Goal: Ask a question: Seek information or help from site administrators or community

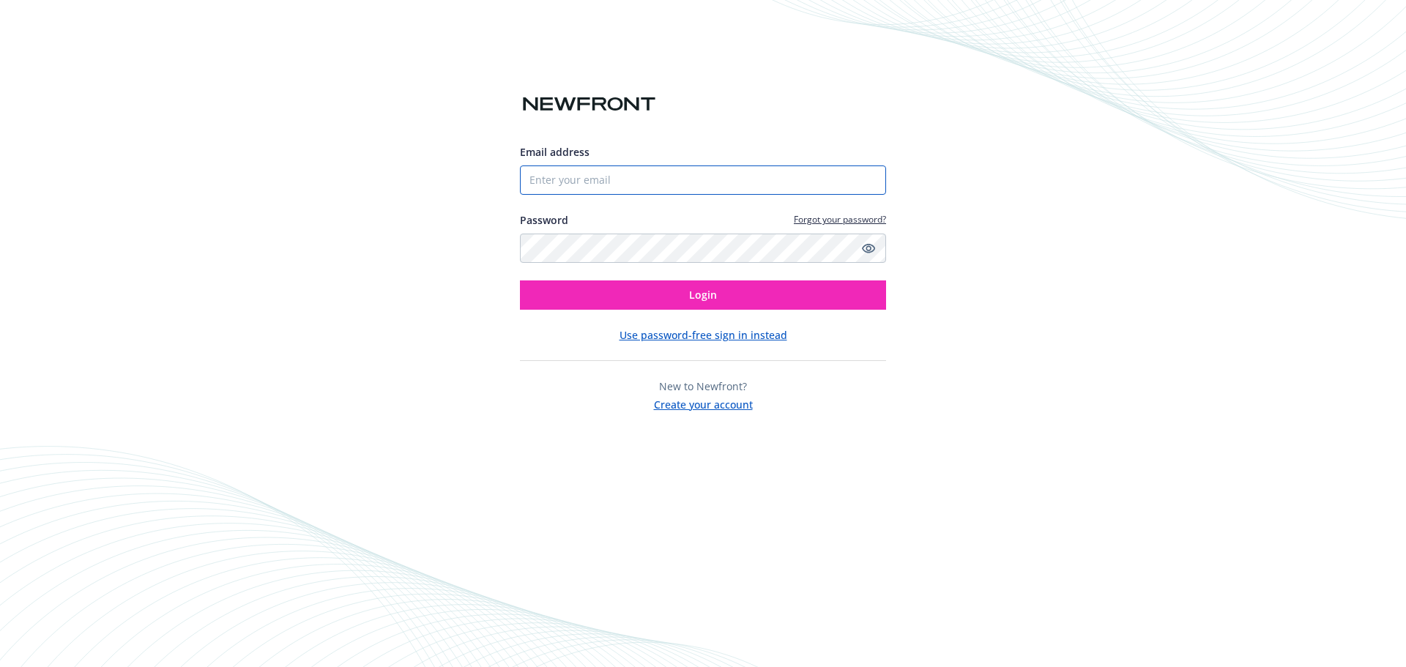
click at [677, 183] on input "Email address" at bounding box center [703, 179] width 366 height 29
type input "sandra.sandoval@newfront.com"
click at [866, 245] on icon "Show password" at bounding box center [868, 248] width 13 height 13
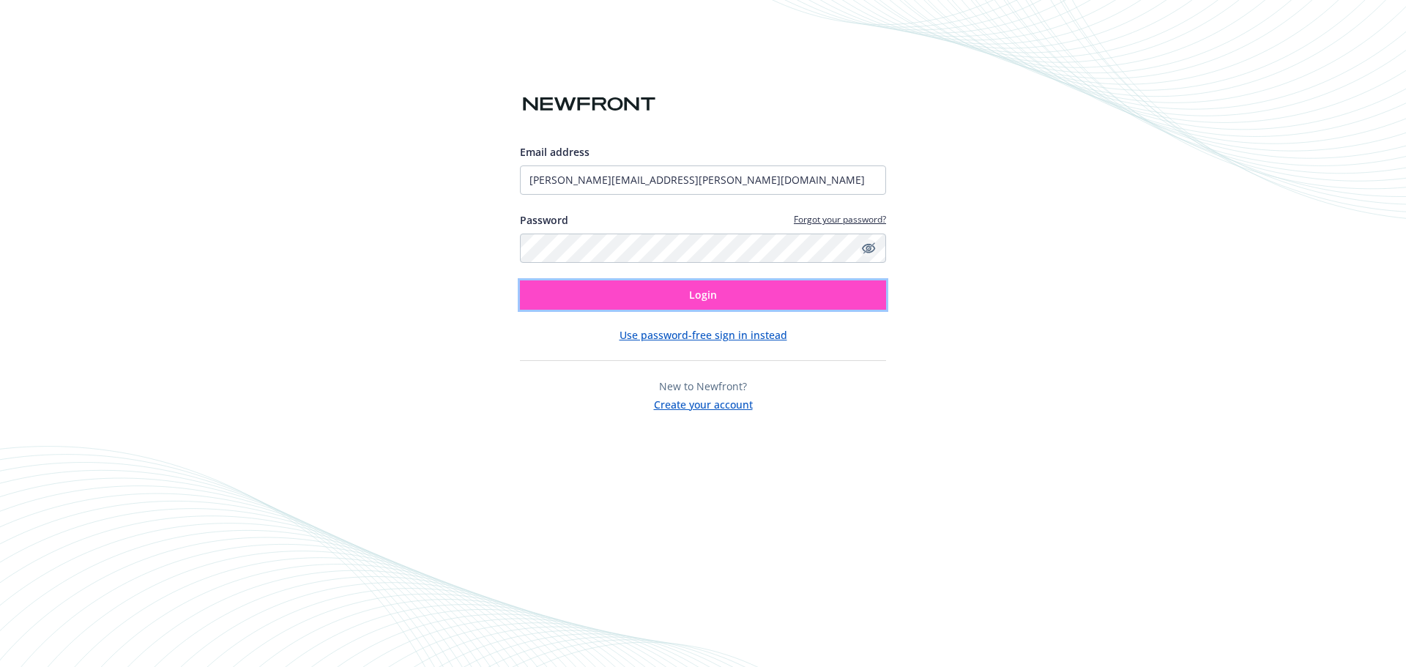
click at [706, 285] on button "Login" at bounding box center [703, 294] width 366 height 29
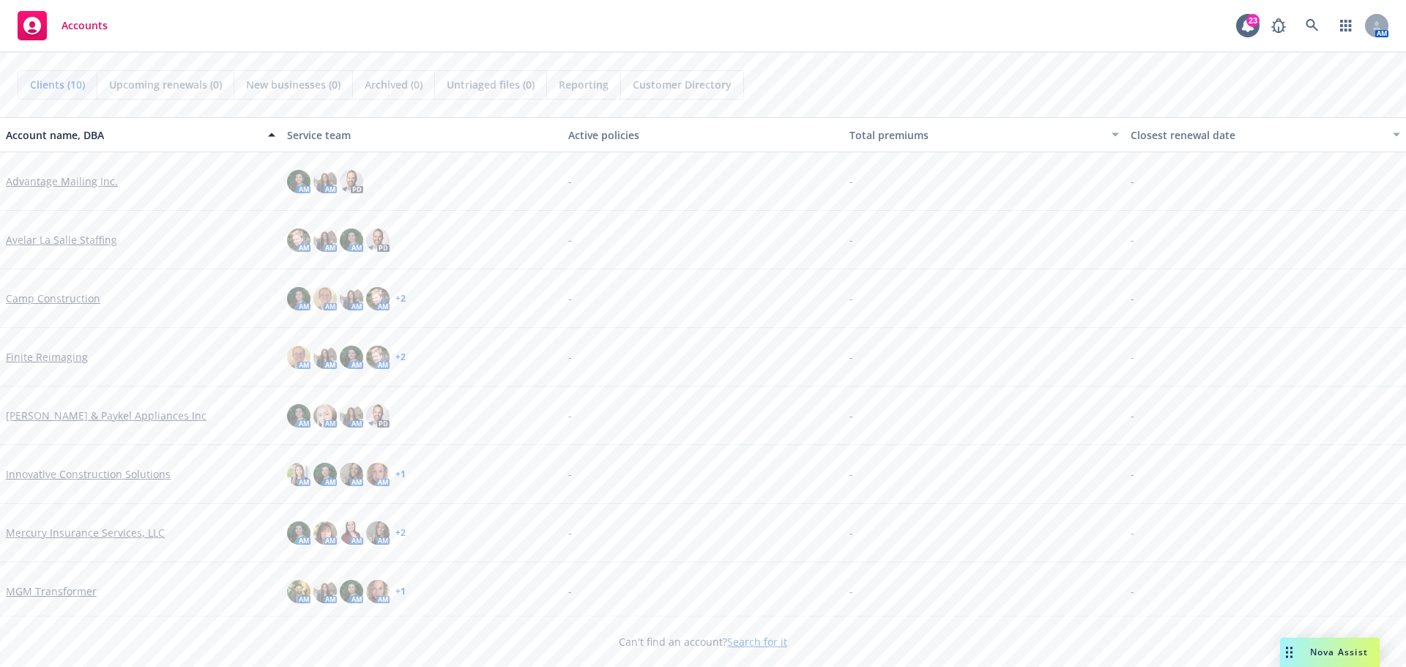
click at [1347, 655] on span "Nova Assist" at bounding box center [1339, 652] width 58 height 12
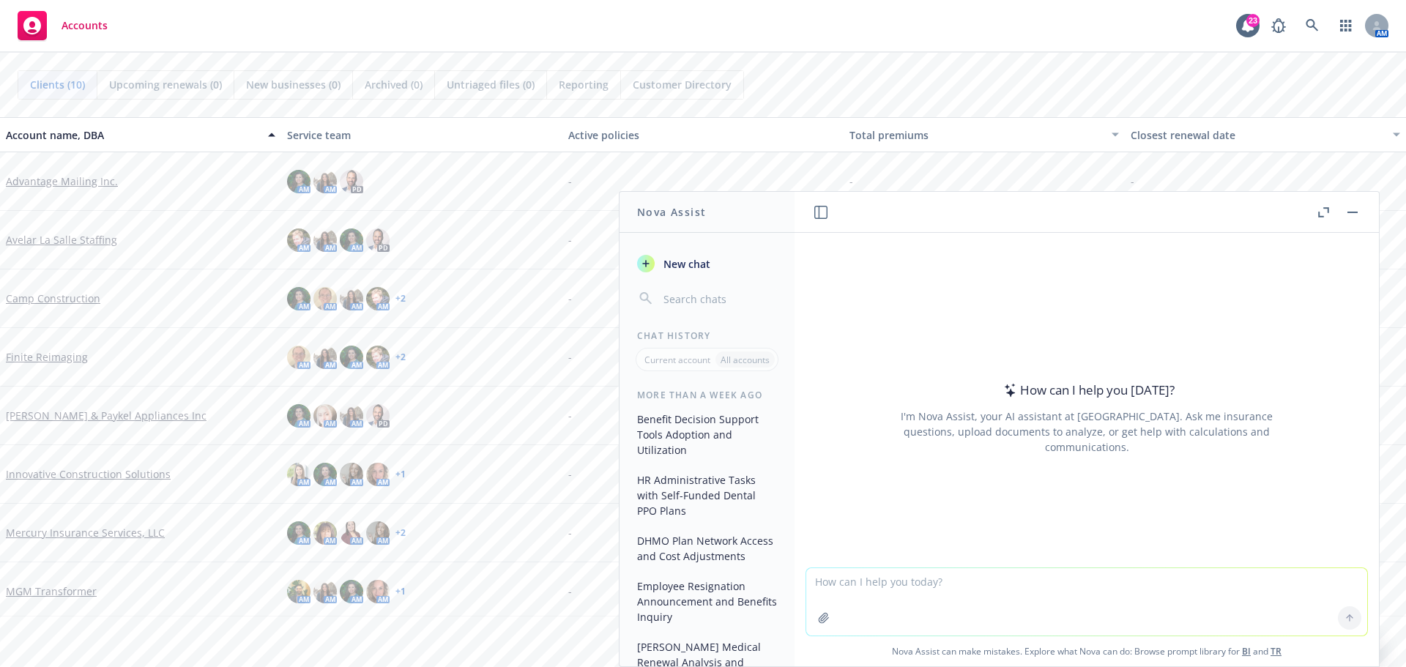
drag, startPoint x: 981, startPoint y: 361, endPoint x: 996, endPoint y: 360, distance: 14.7
click at [996, 360] on div "How can I help you [DATE]? I'm Nova Assist, your AI assistant at Newfront. Ask …" at bounding box center [1086, 417] width 561 height 229
click at [920, 584] on textarea at bounding box center [1086, 601] width 561 height 67
paste textarea "An employee at their Waco, Tx. location has had suicidal tendencies and this is…"
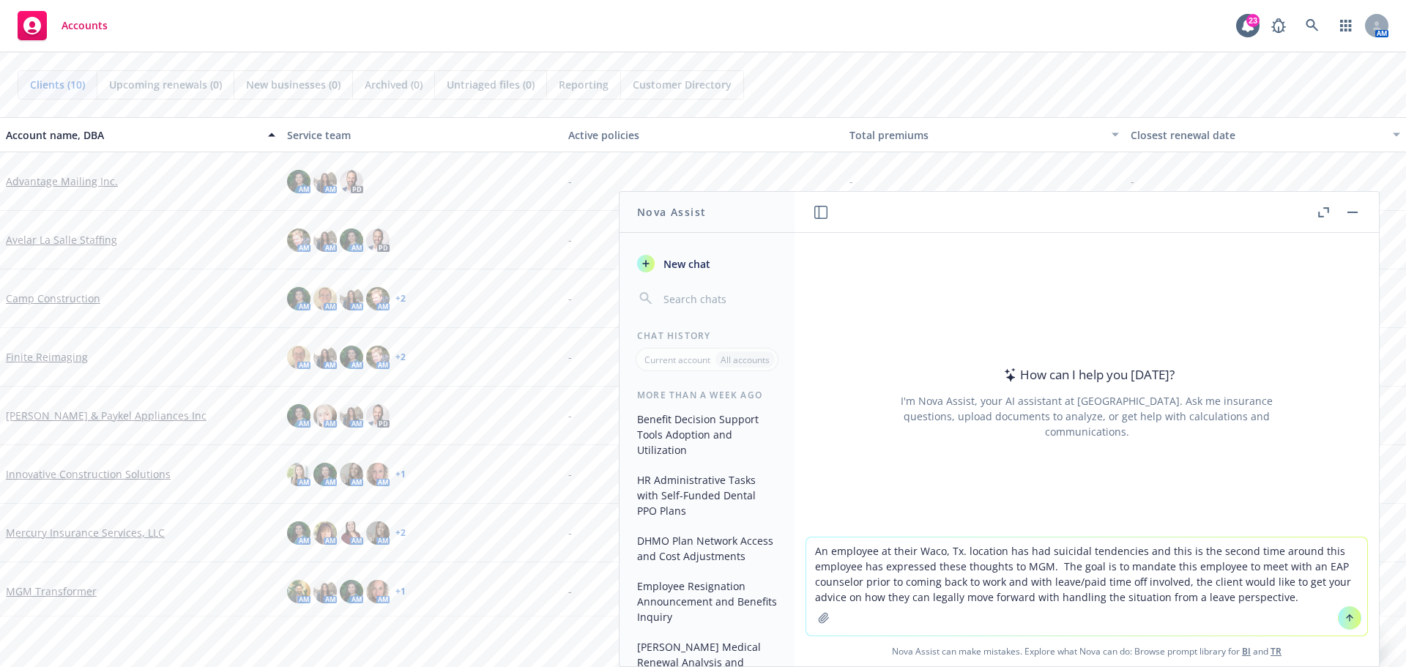
type textarea "An employee at their Waco, Tx. location has had suicidal tendencies and this is…"
click at [1345, 620] on icon at bounding box center [1349, 618] width 10 height 10
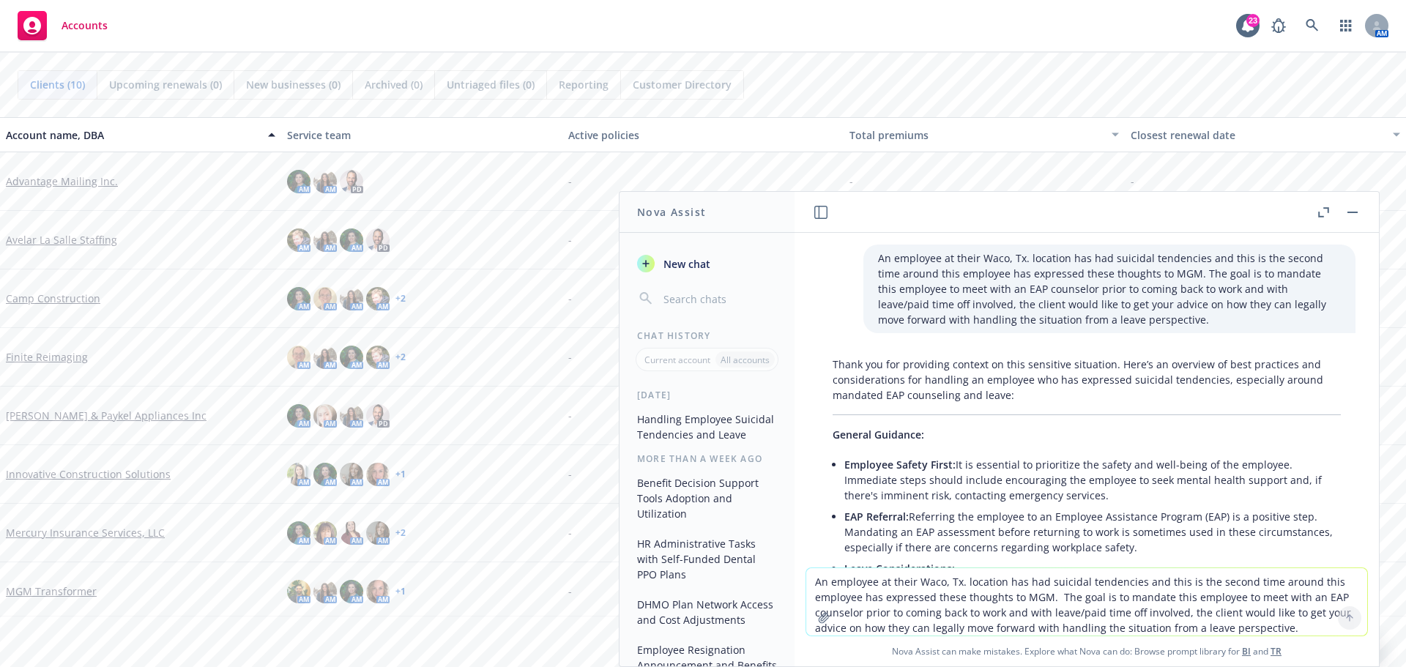
click at [1322, 213] on icon "button" at bounding box center [1323, 212] width 11 height 10
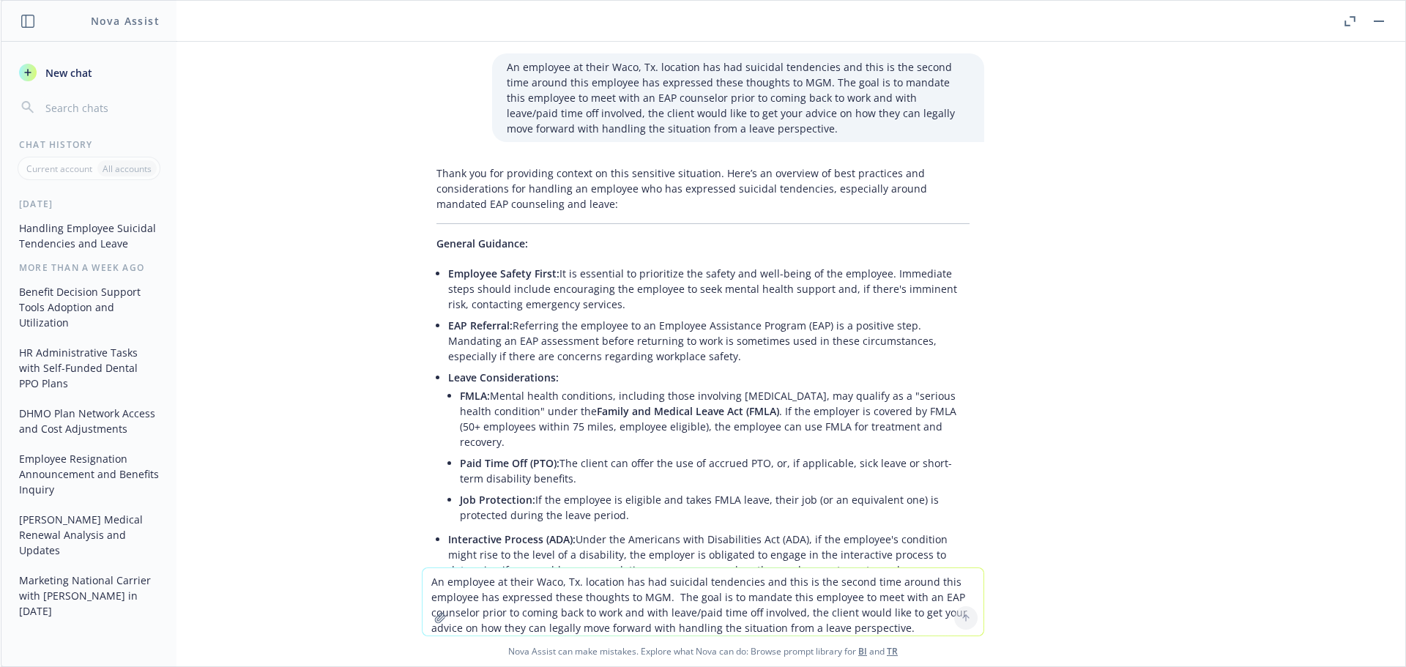
drag, startPoint x: 854, startPoint y: 366, endPoint x: 547, endPoint y: -32, distance: 502.8
click at [547, 0] on html "Accounts 23 AM Clients (10) Upcoming renewals (0) New businesses (0) Archived (…" at bounding box center [703, 333] width 1406 height 667
click at [578, 223] on div "Thank you for providing context on this sensitive situation. Here’s an overview…" at bounding box center [703, 626] width 562 height 932
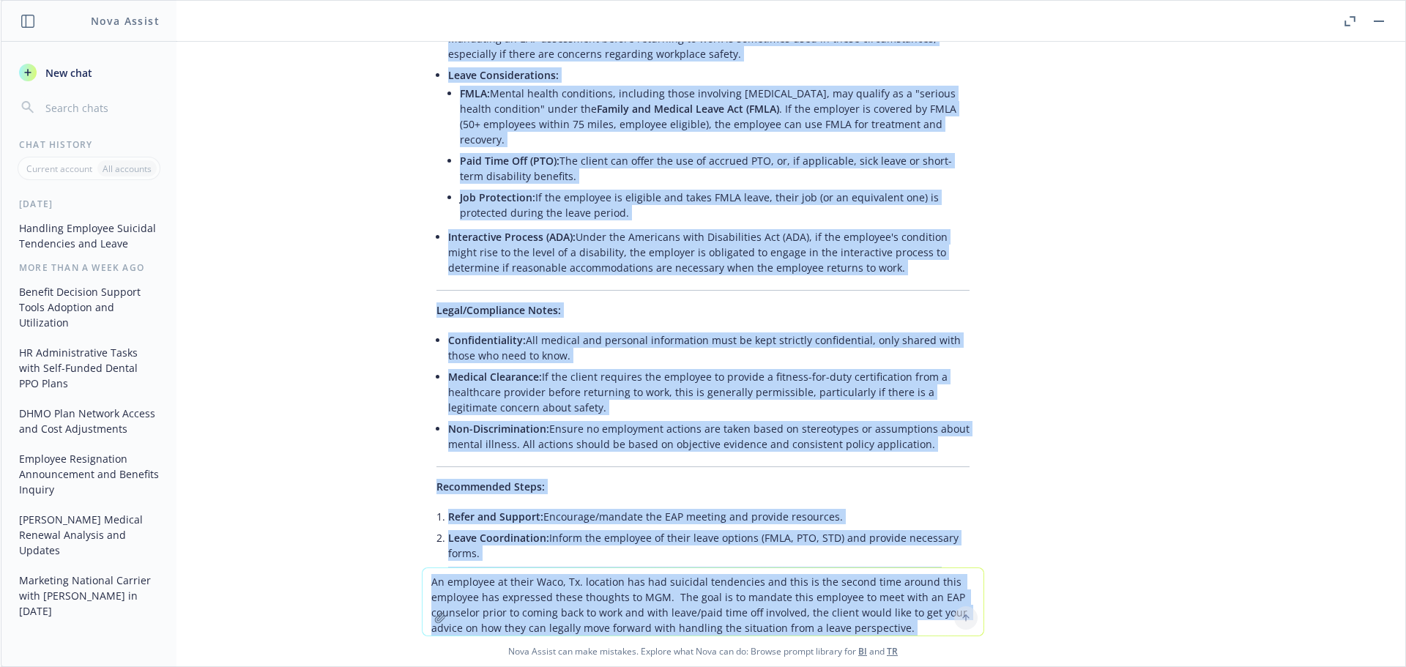
scroll to position [586, 0]
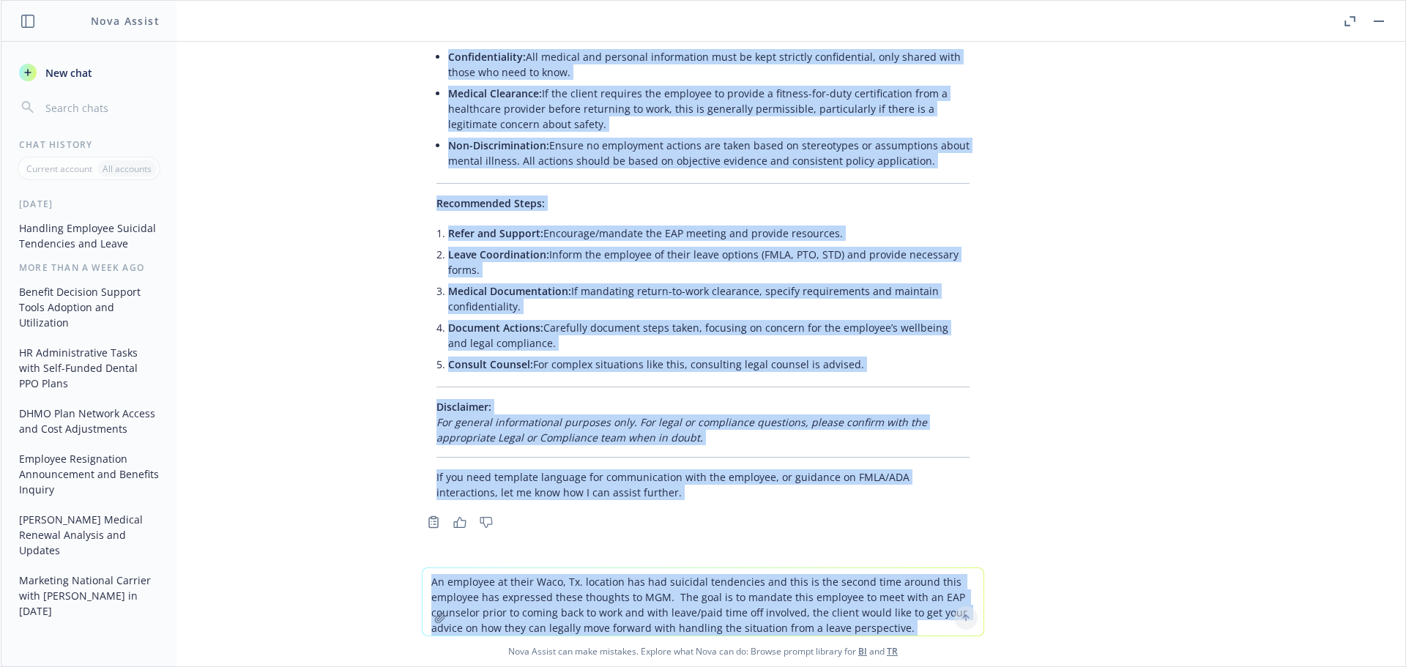
drag, startPoint x: 494, startPoint y: 64, endPoint x: 855, endPoint y: 370, distance: 472.2
click at [855, 370] on div "An employee at their Waco, Tx. location has had suicidal tendencies and this is…" at bounding box center [703, 305] width 1404 height 526
copy div "Lo ipsumdol si ametc Adip, El. seddoeiu tem inc utlabore etdolorema ali enim ad…"
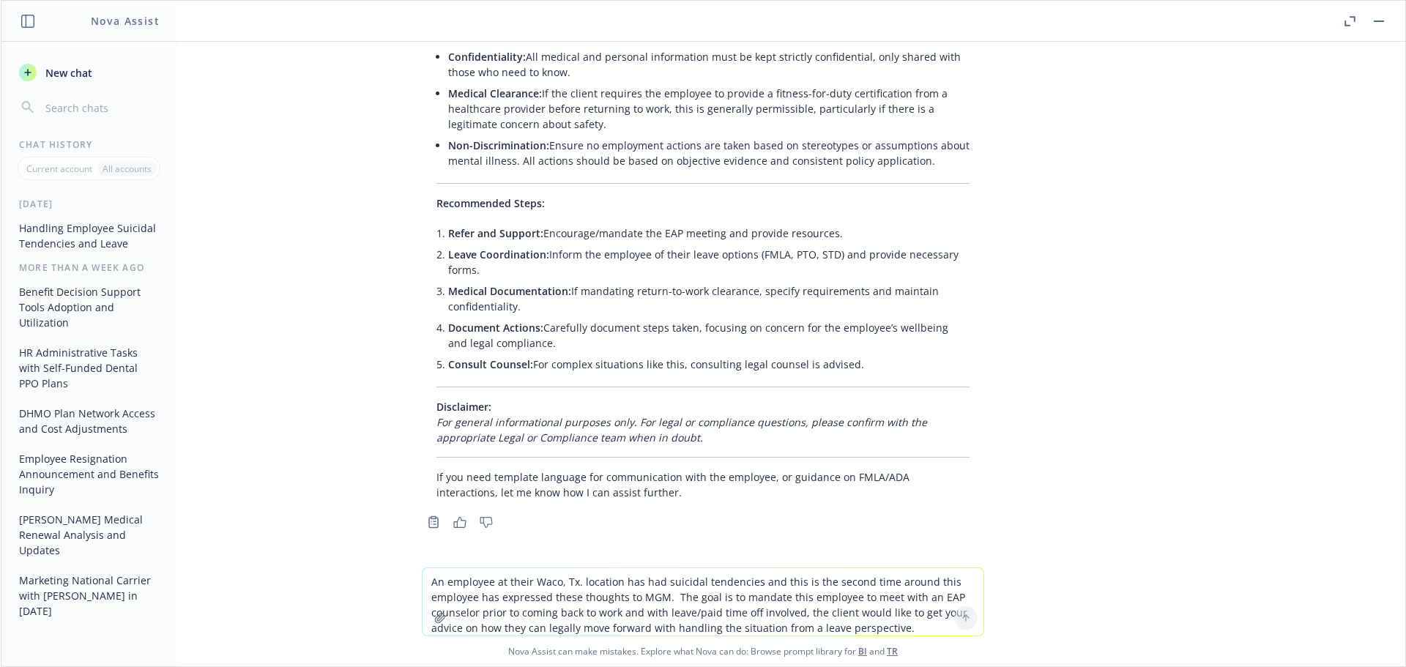
click at [574, 595] on textarea "An employee at their Waco, Tx. location has had suicidal tendencies and this is…" at bounding box center [702, 601] width 561 height 67
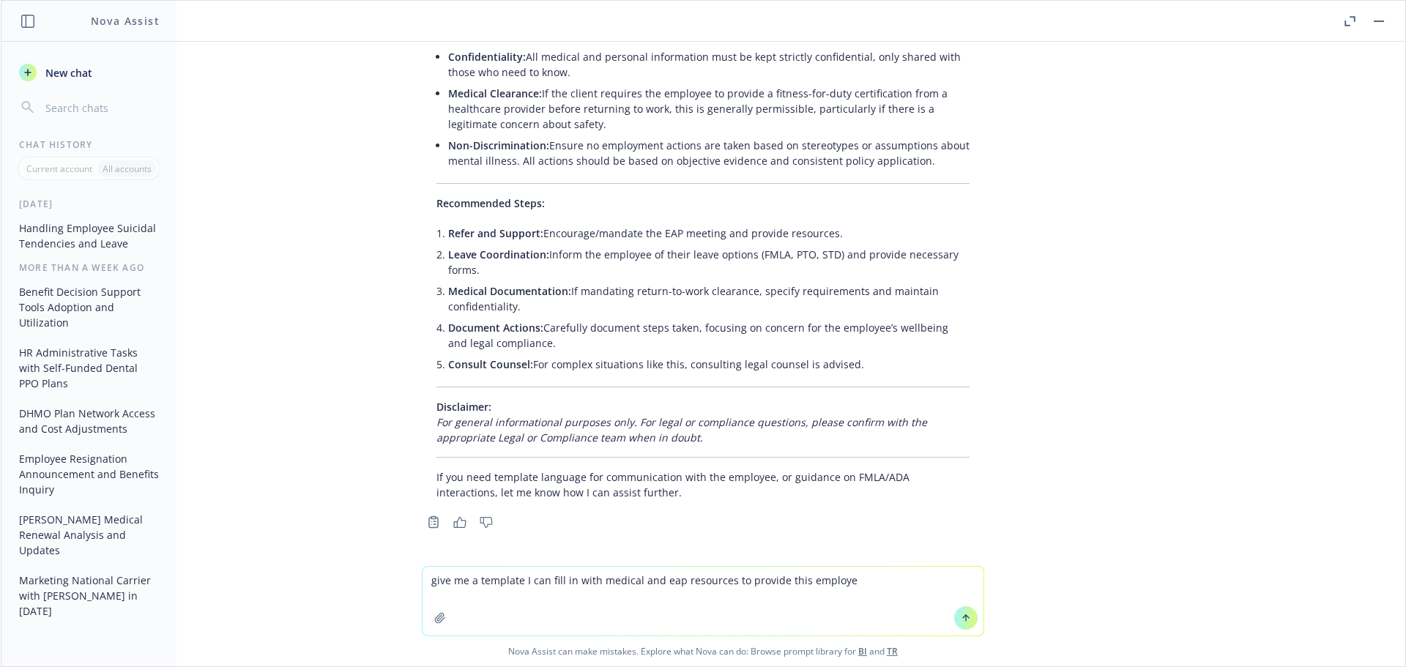
type textarea "give me a template I can fill in with medical and eap resources to provide this…"
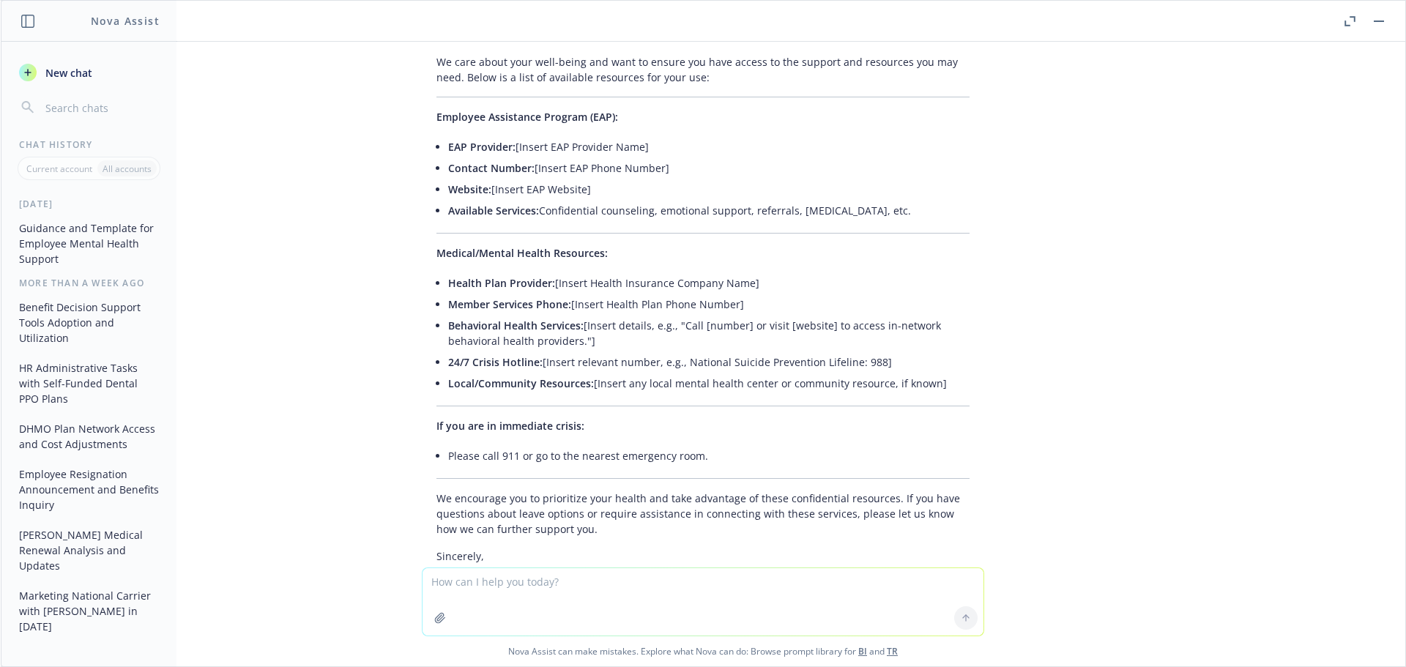
scroll to position [1021, 0]
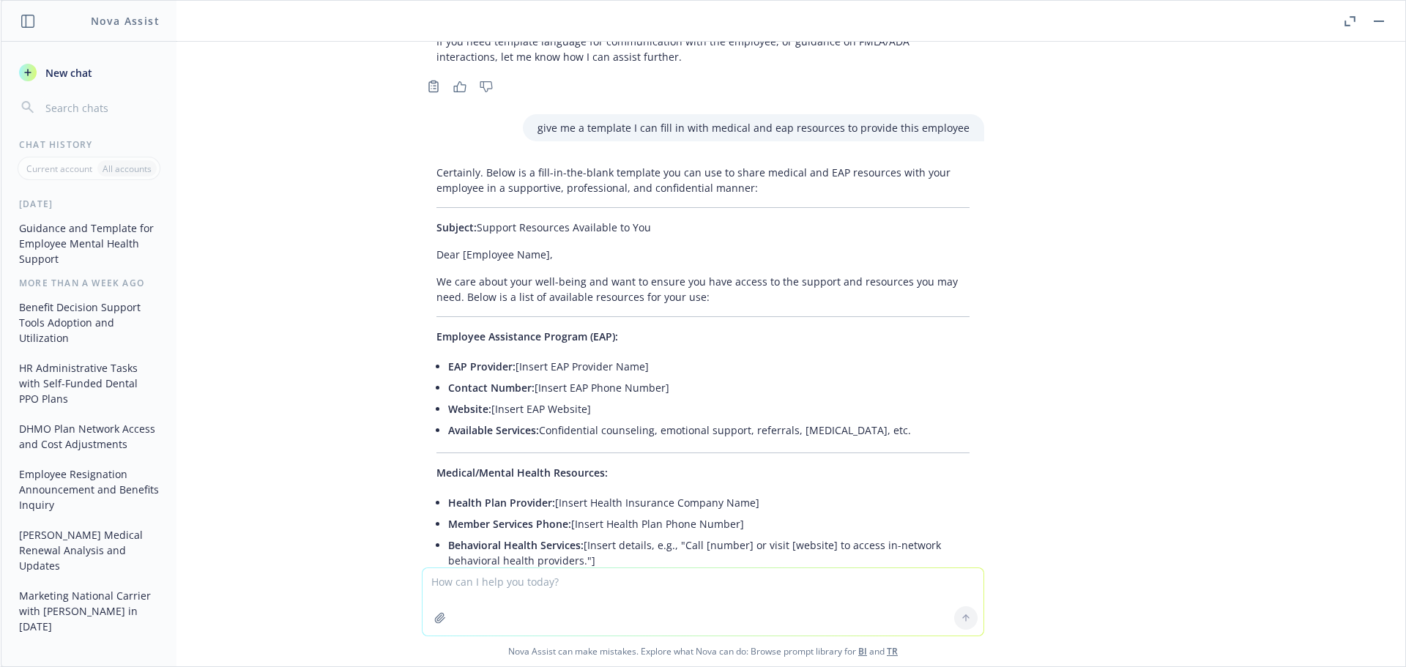
click at [554, 587] on textarea at bounding box center [702, 601] width 561 height 67
type textarea "please include fmla resource to this template"
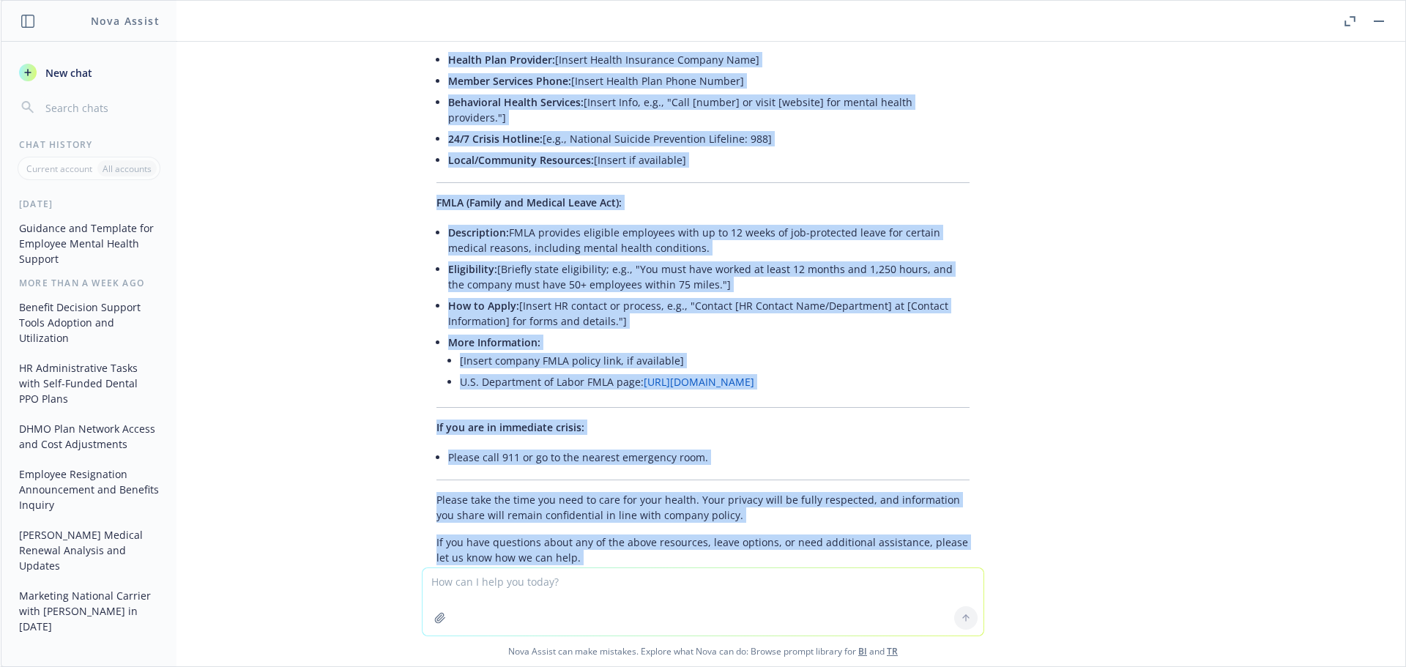
scroll to position [2501, 0]
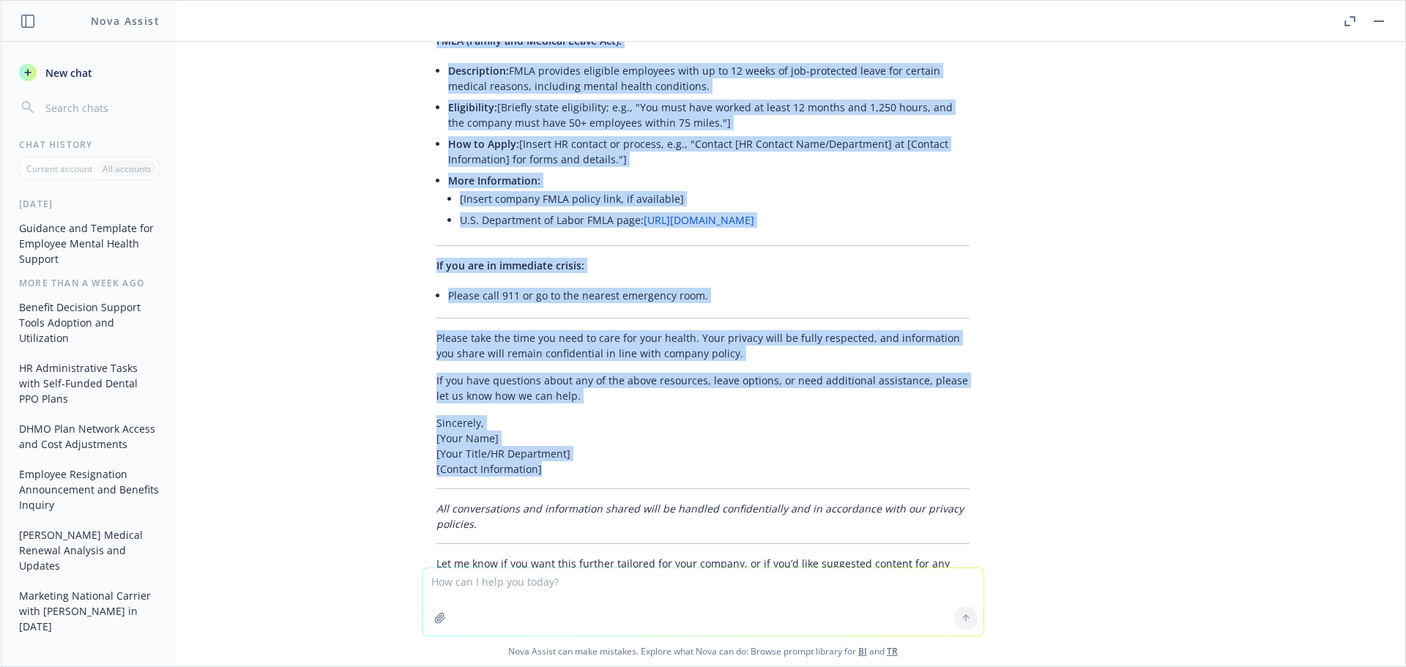
drag, startPoint x: 424, startPoint y: 210, endPoint x: 787, endPoint y: 461, distance: 441.6
click at [787, 461] on div "Absolutely. Below is an enhanced template including a section for FMLA (Family …" at bounding box center [703, 73] width 562 height 1038
copy div "Subject: Support and Resources Available to You Dear [Employee Name], We care a…"
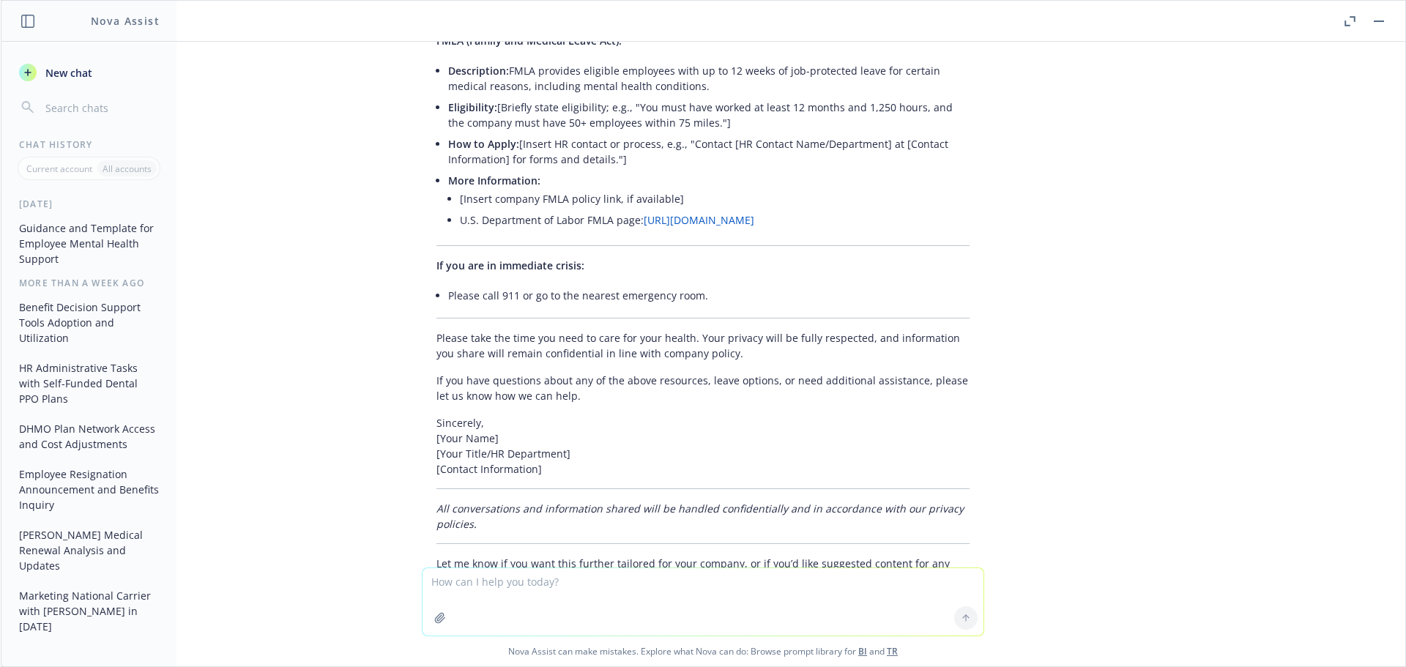
click at [546, 590] on textarea at bounding box center [702, 601] width 561 height 67
click at [475, 604] on textarea at bounding box center [702, 601] width 561 height 67
type textarea "give me the 24/7 crisis hotline information"
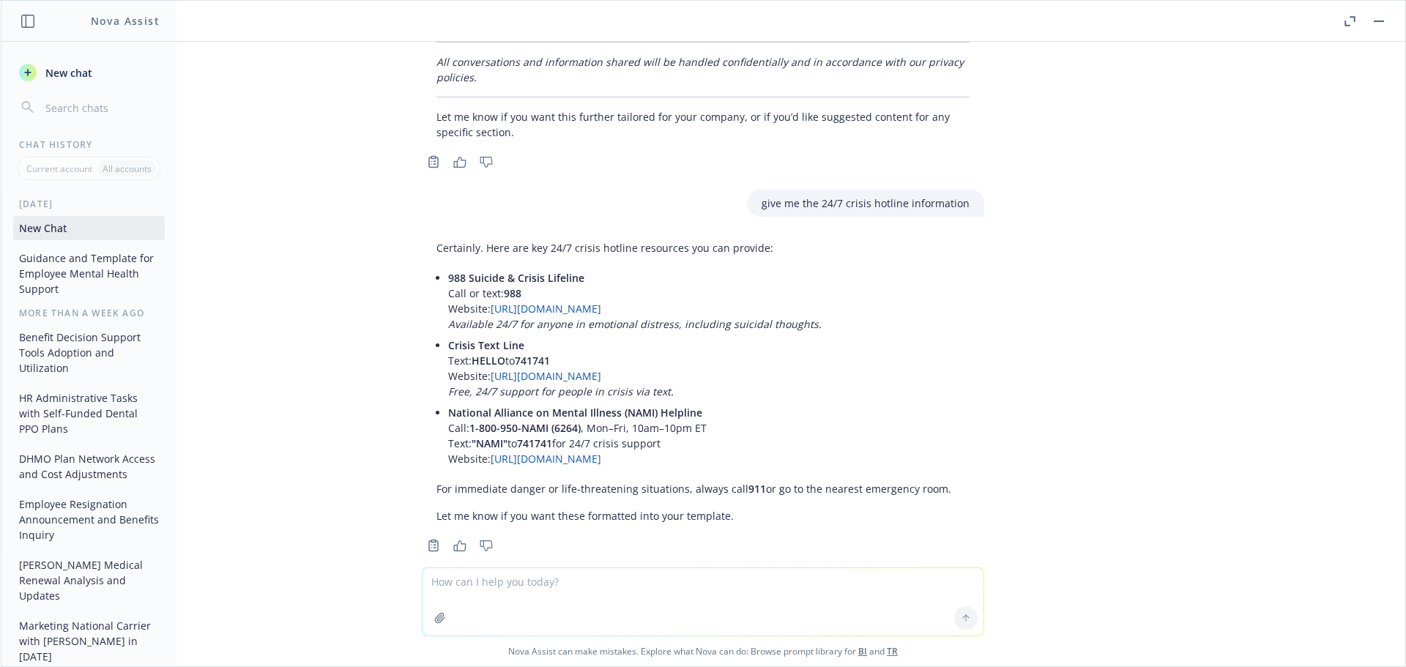
scroll to position [2956, 0]
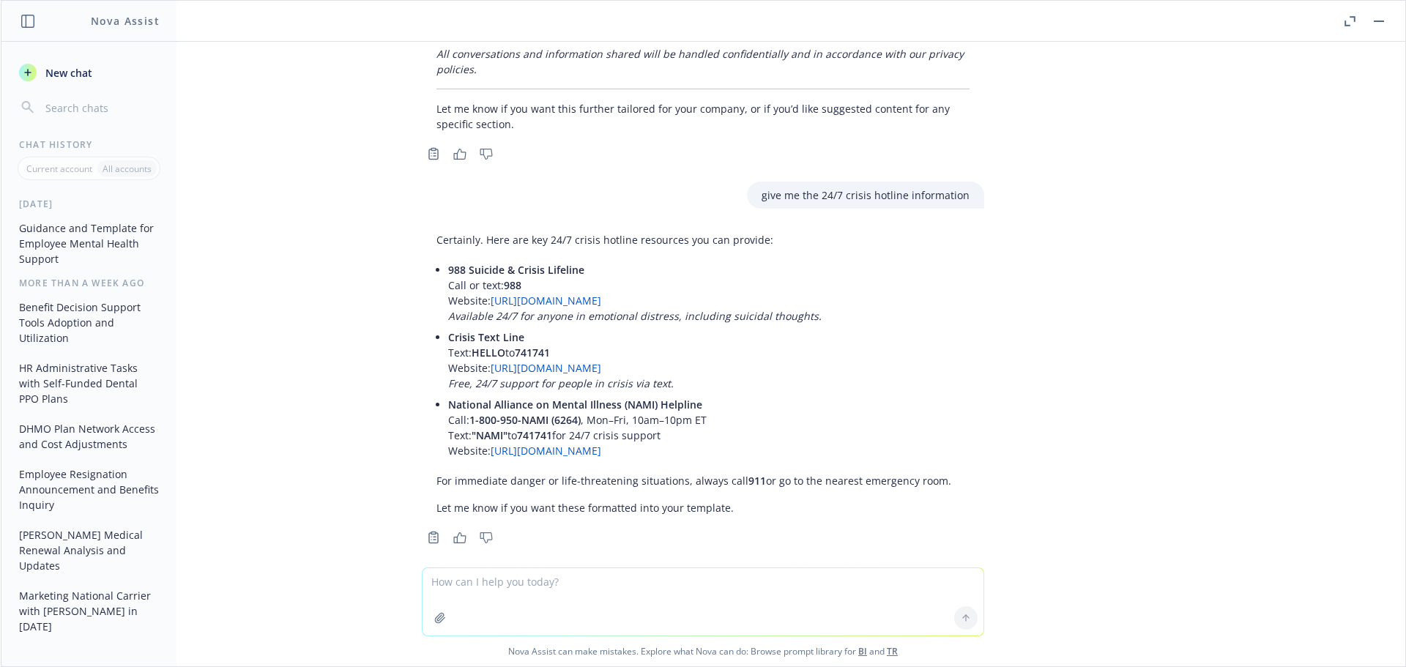
drag, startPoint x: 947, startPoint y: 466, endPoint x: 425, endPoint y: 250, distance: 564.7
click at [425, 250] on div "Certainly. Here are key 24/7 crisis hotline resources you can provide: 988 Suic…" at bounding box center [703, 373] width 562 height 295
copy div "988 Suicide & Crisis Lifeline Call or text: 988 Website: [URL][DOMAIN_NAME] Ava…"
click at [498, 579] on textarea at bounding box center [702, 601] width 561 height 67
type textarea "what are some local waco, [GEOGRAPHIC_DATA] resources available"
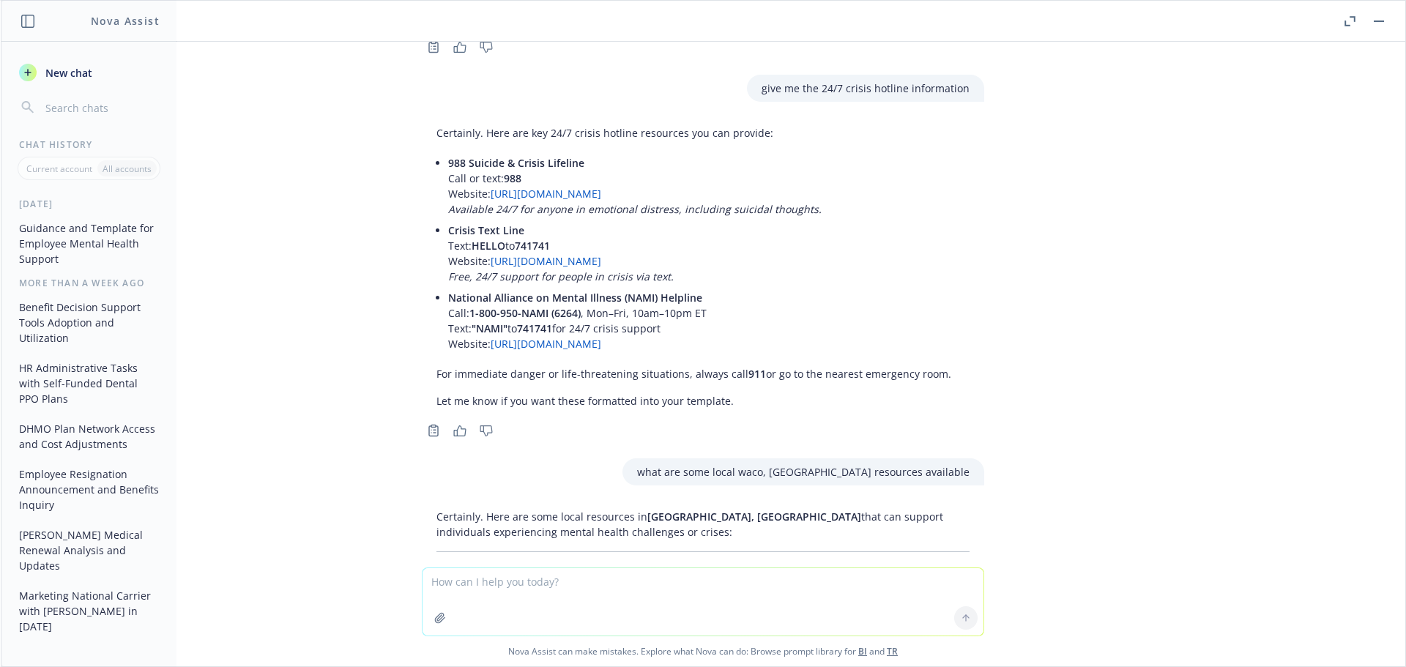
scroll to position [3759, 0]
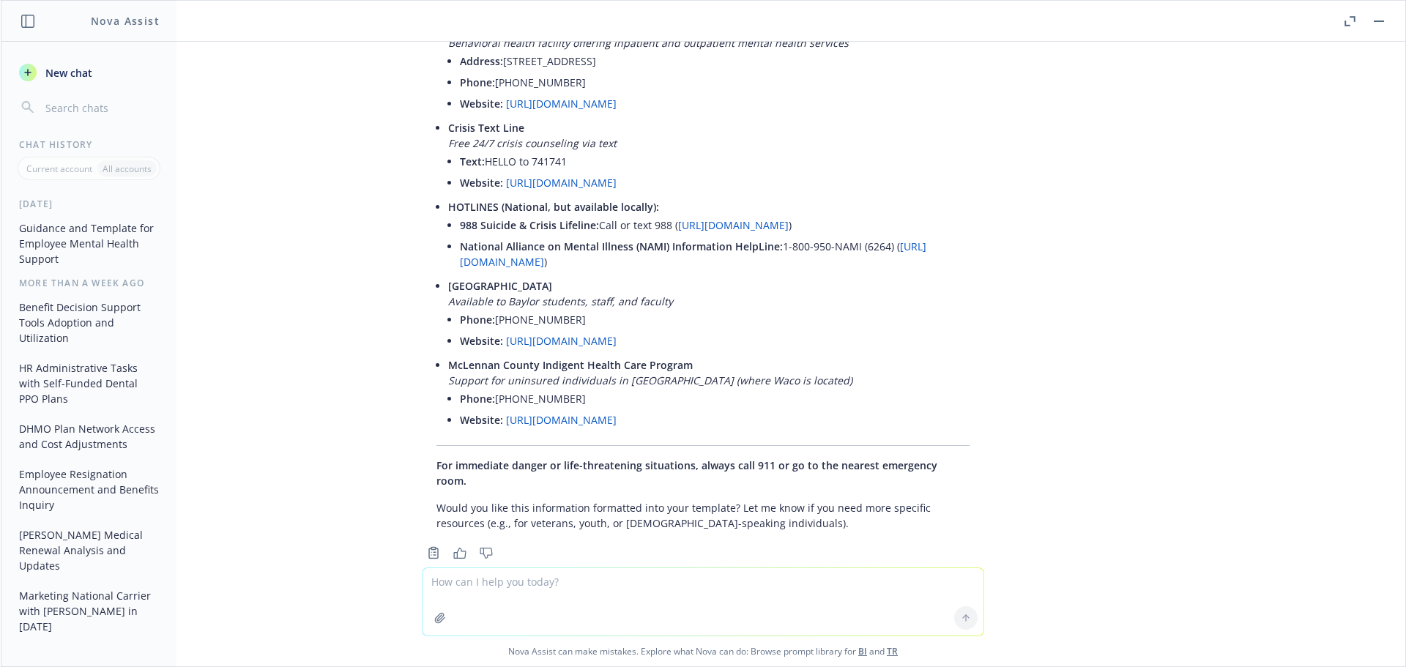
drag, startPoint x: 787, startPoint y: 406, endPoint x: 422, endPoint y: 100, distance: 477.1
click at [422, 100] on div "Certainly. Here are some local resources in [GEOGRAPHIC_DATA], [GEOGRAPHIC_DATA…" at bounding box center [703, 171] width 562 height 729
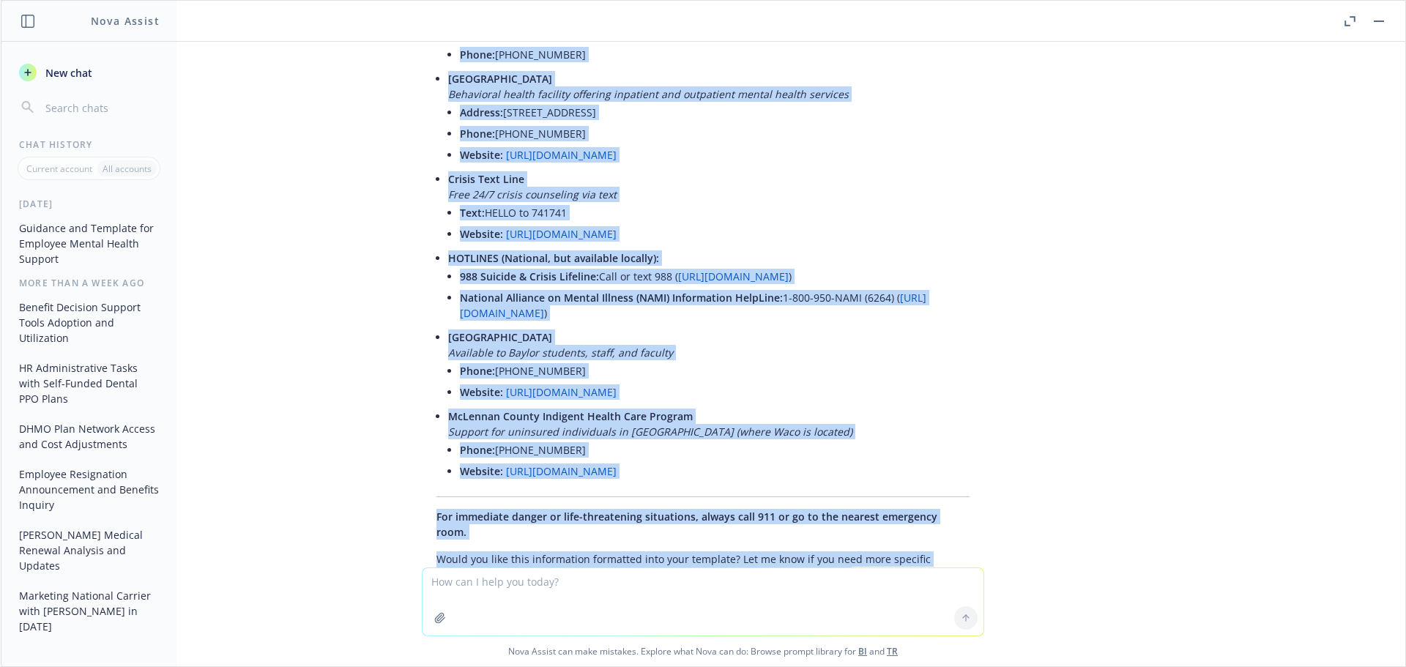
scroll to position [3734, 0]
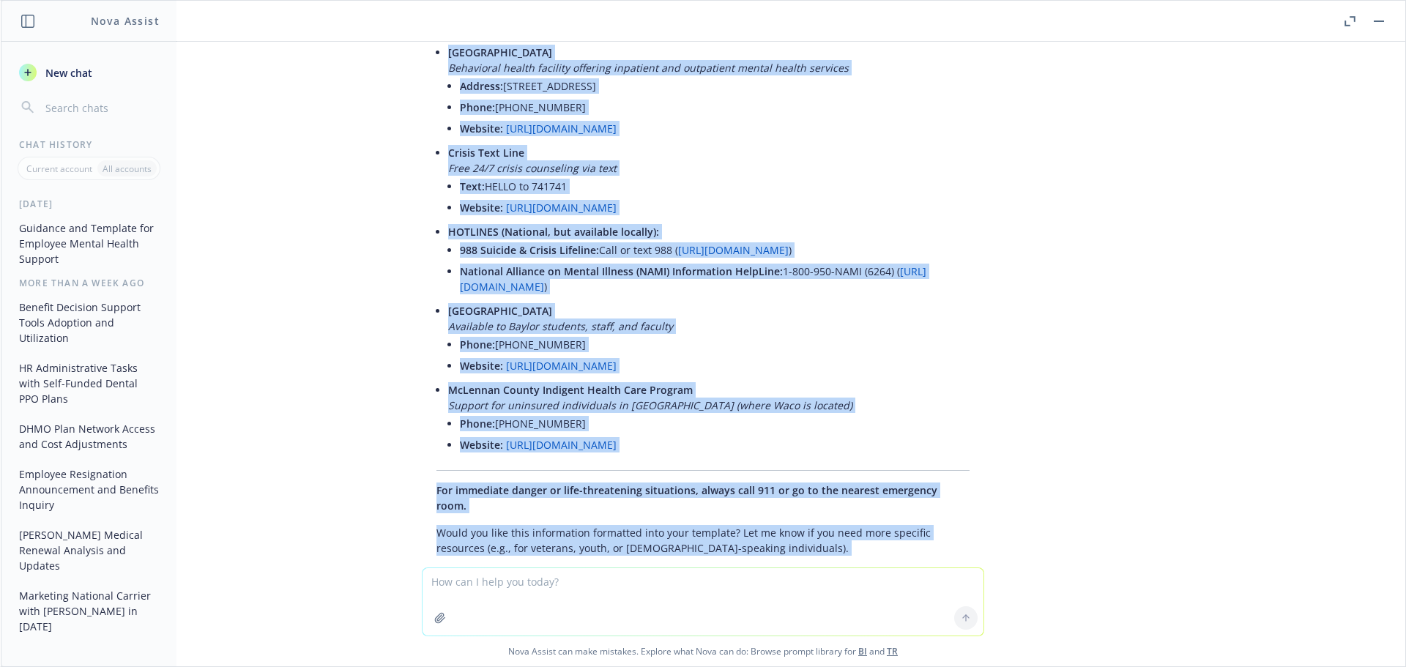
drag, startPoint x: 425, startPoint y: 150, endPoint x: 764, endPoint y: 433, distance: 440.8
click at [816, 430] on div "Certainly. Here are some local resources in [GEOGRAPHIC_DATA], [GEOGRAPHIC_DATA…" at bounding box center [703, 196] width 562 height 729
copy div "Local Crisis & Mental Health Support in [GEOGRAPHIC_DATA], [GEOGRAPHIC_DATA]: H…"
